Goal: Navigation & Orientation: Go to known website

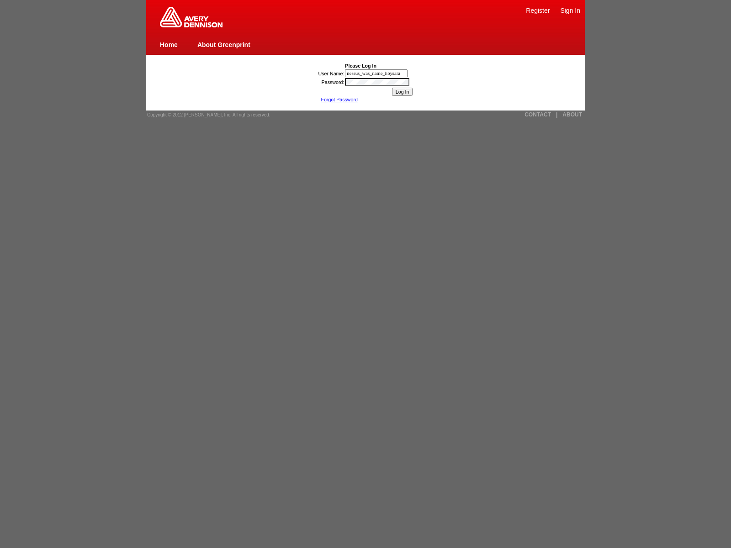
type input "nessus_was_name_hbysaral"
click at [223, 44] on link "About Greenprint" at bounding box center [223, 44] width 53 height 7
click at [556, 115] on link "|" at bounding box center [556, 114] width 1 height 6
type input "nessus_was_name_vdukvujiwas_elaozplkery3"
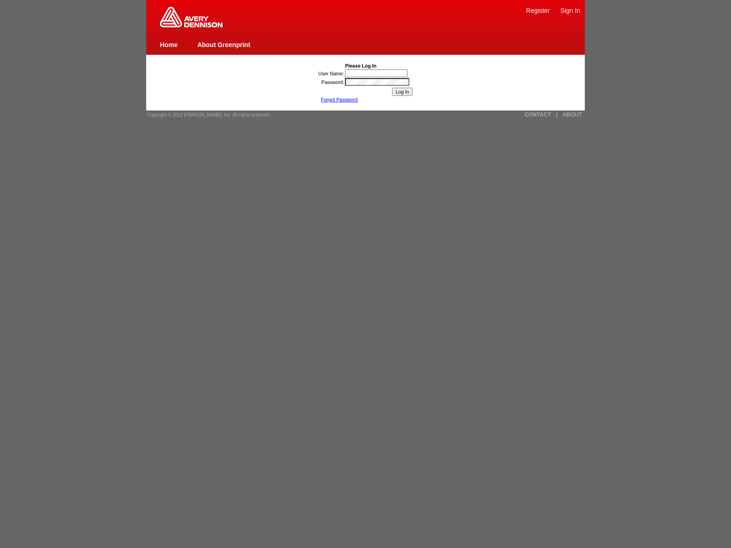
click at [377, 73] on input "User Name:" at bounding box center [376, 73] width 63 height 8
type input "nessus_was_name_vdukvujiwas_elaozplkery31){window.top._tenable_wasscan_js_names…"
